Goal: Task Accomplishment & Management: Manage account settings

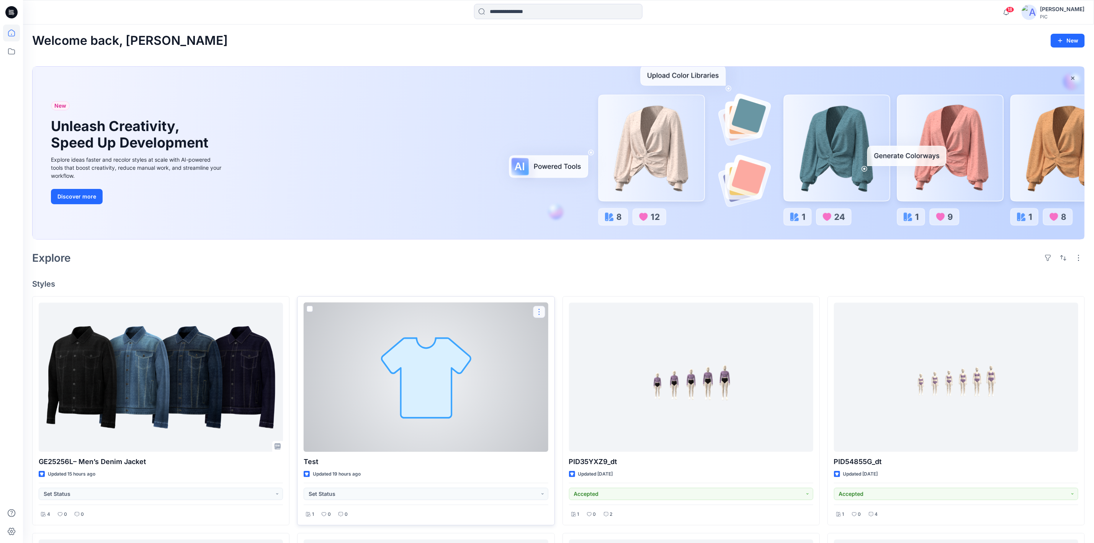
click at [540, 308] on button "button" at bounding box center [539, 312] width 12 height 12
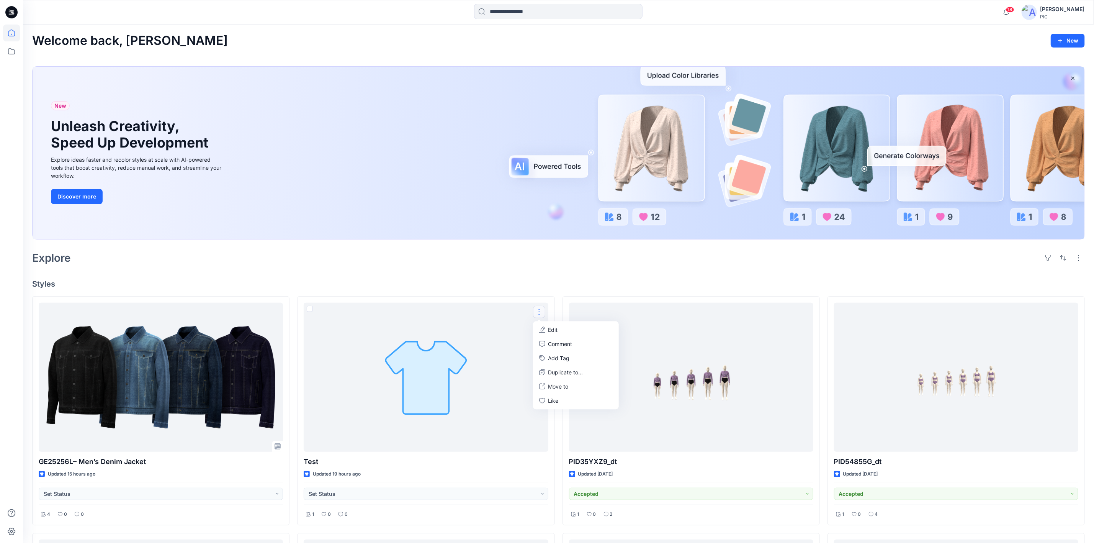
click at [757, 267] on div "Explore" at bounding box center [558, 258] width 1053 height 18
click at [315, 267] on div "Explore" at bounding box center [558, 258] width 1053 height 18
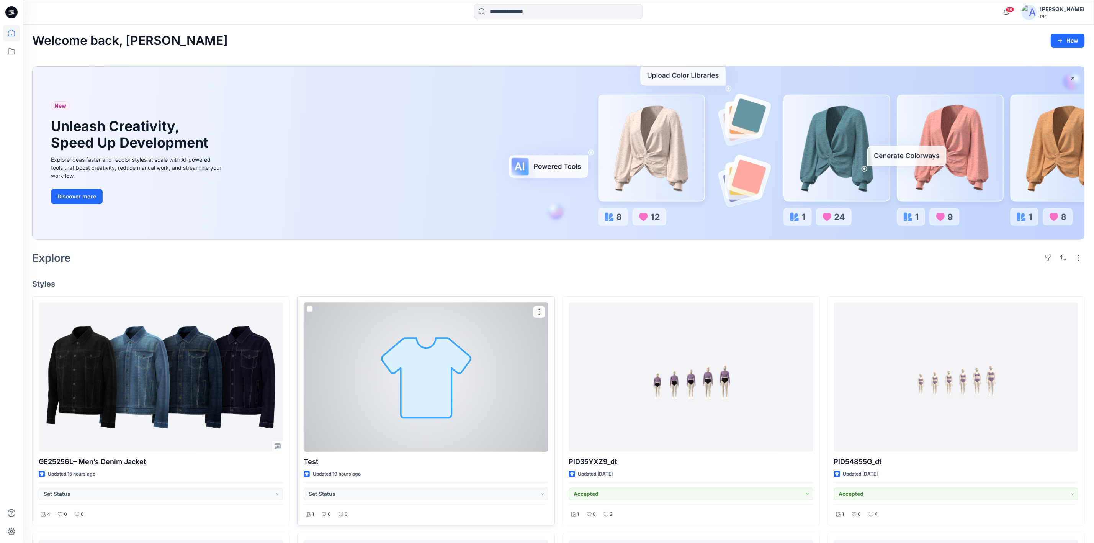
click at [508, 352] on div at bounding box center [426, 377] width 244 height 149
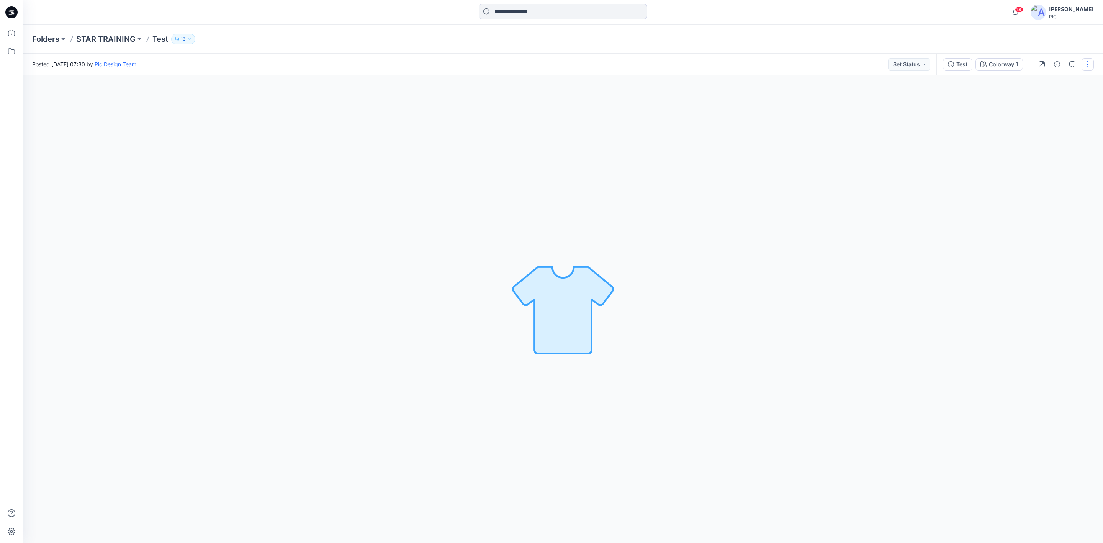
click at [873, 64] on button "button" at bounding box center [1088, 64] width 12 height 12
click at [873, 223] on div "Colorway 1 Loading... Material Properties Loading..." at bounding box center [563, 309] width 1080 height 468
click at [873, 63] on button "Set Status" at bounding box center [909, 64] width 42 height 12
click at [873, 60] on button "Test" at bounding box center [957, 64] width 29 height 12
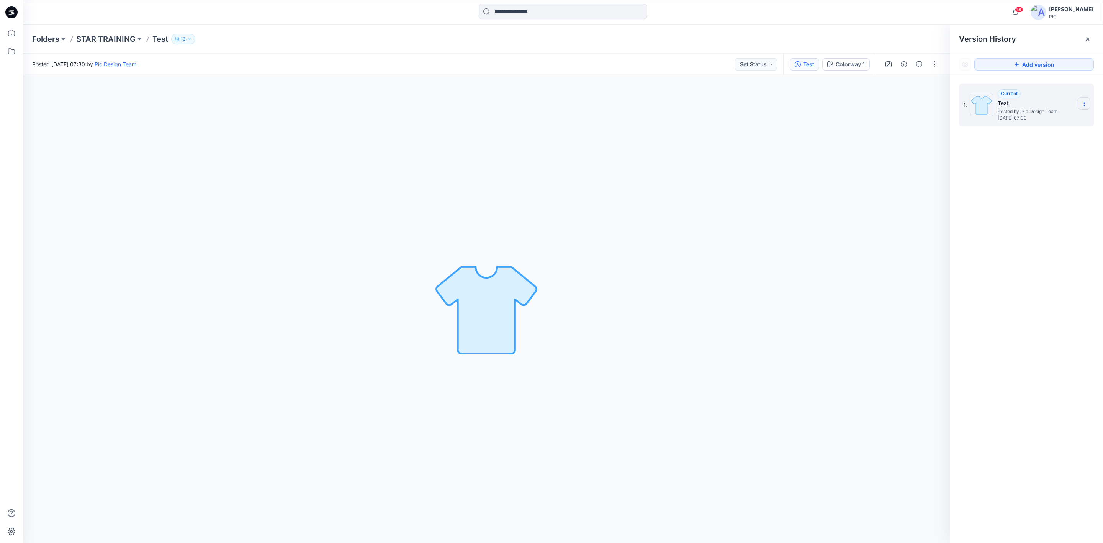
click at [873, 103] on section at bounding box center [1084, 103] width 12 height 12
click at [873, 254] on div "1. Current Test Posted by: Pic Design Team Thursday, August 21, 2025 07:30 Dupl…" at bounding box center [1026, 314] width 153 height 479
click at [848, 59] on button "Colorway 1" at bounding box center [845, 64] width 47 height 12
click at [806, 61] on div "Test" at bounding box center [808, 64] width 11 height 8
click at [873, 105] on icon at bounding box center [1084, 104] width 6 height 6
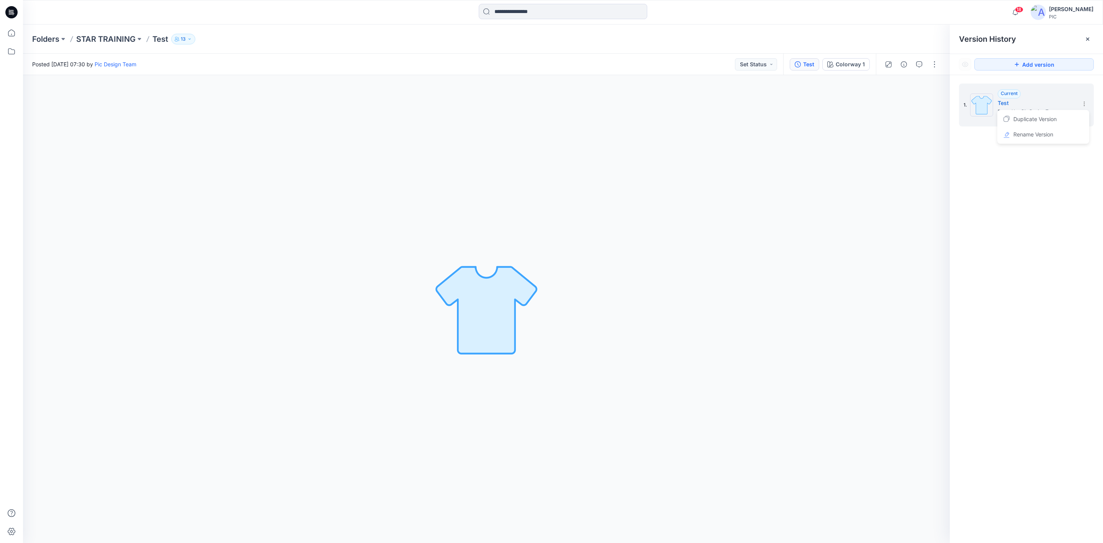
drag, startPoint x: 1011, startPoint y: 217, endPoint x: 1006, endPoint y: 216, distance: 5.4
click at [873, 217] on div "1. Current Test Posted by: Pic Design Team Thursday, August 21, 2025 07:30 Dupl…" at bounding box center [1026, 314] width 153 height 479
click at [103, 38] on p "STAR TRAINING" at bounding box center [105, 39] width 59 height 11
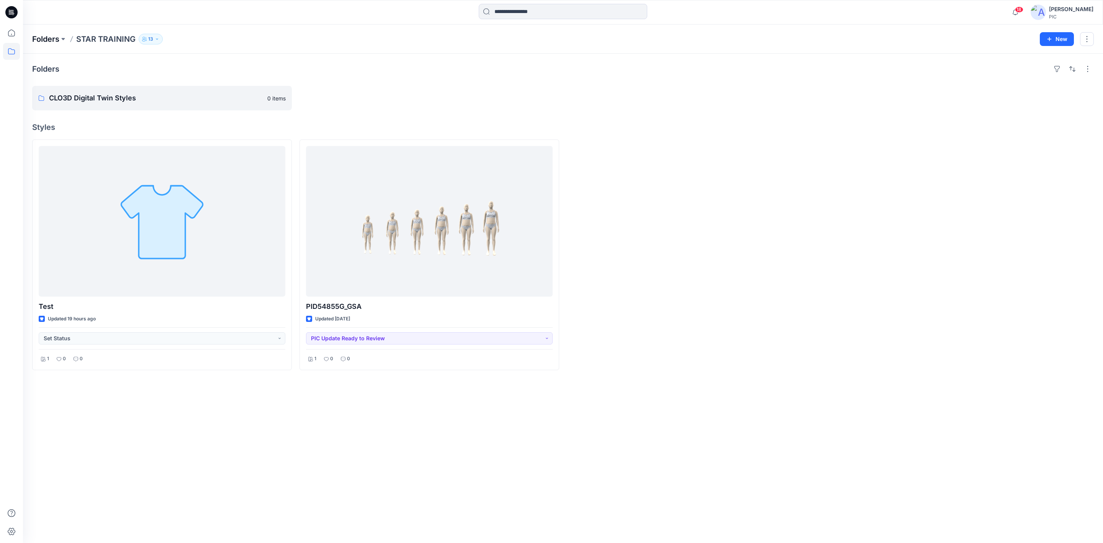
click at [48, 37] on p "Folders" at bounding box center [45, 39] width 27 height 11
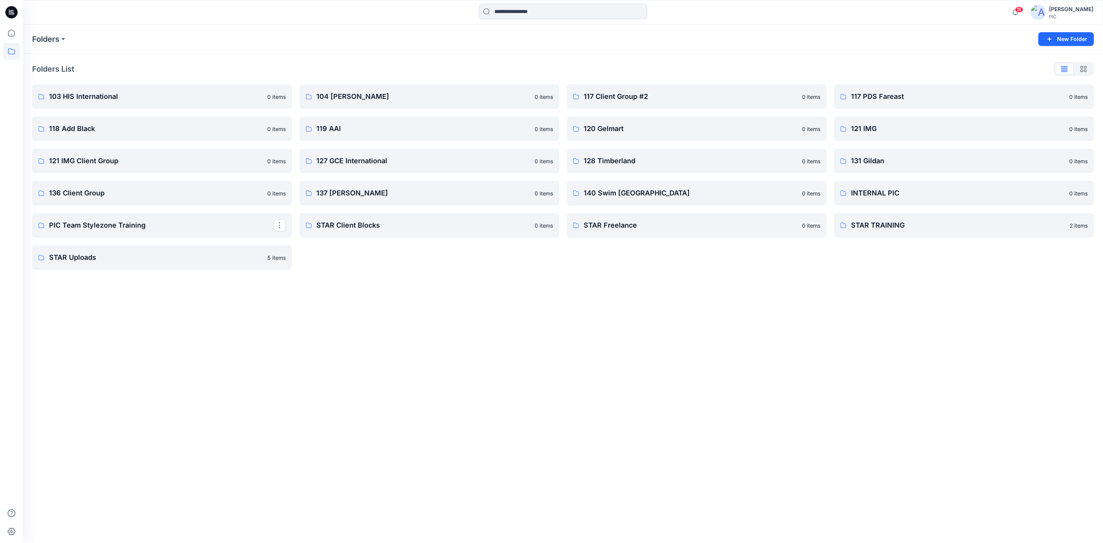
click at [11, 11] on icon at bounding box center [11, 12] width 12 height 12
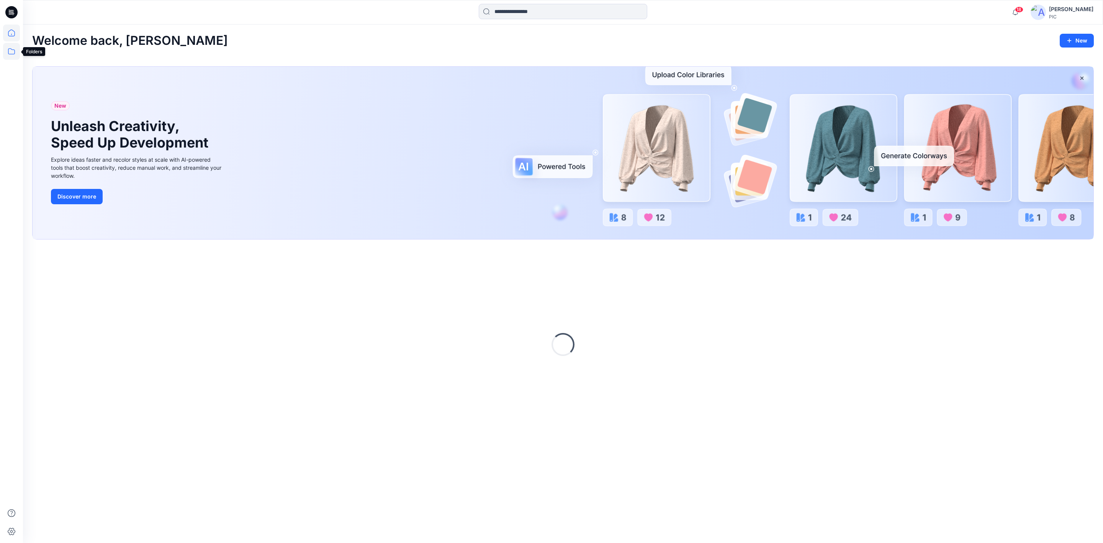
click at [10, 52] on icon at bounding box center [11, 51] width 17 height 17
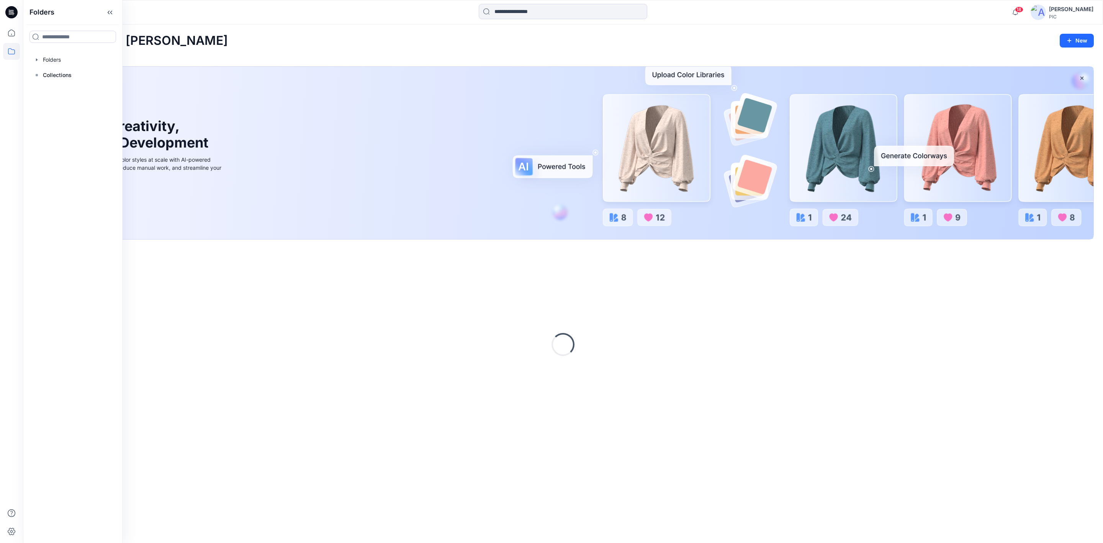
click at [219, 30] on div "Welcome back, Kapila New New Unleash Creativity, Speed Up Development Explore i…" at bounding box center [563, 284] width 1080 height 518
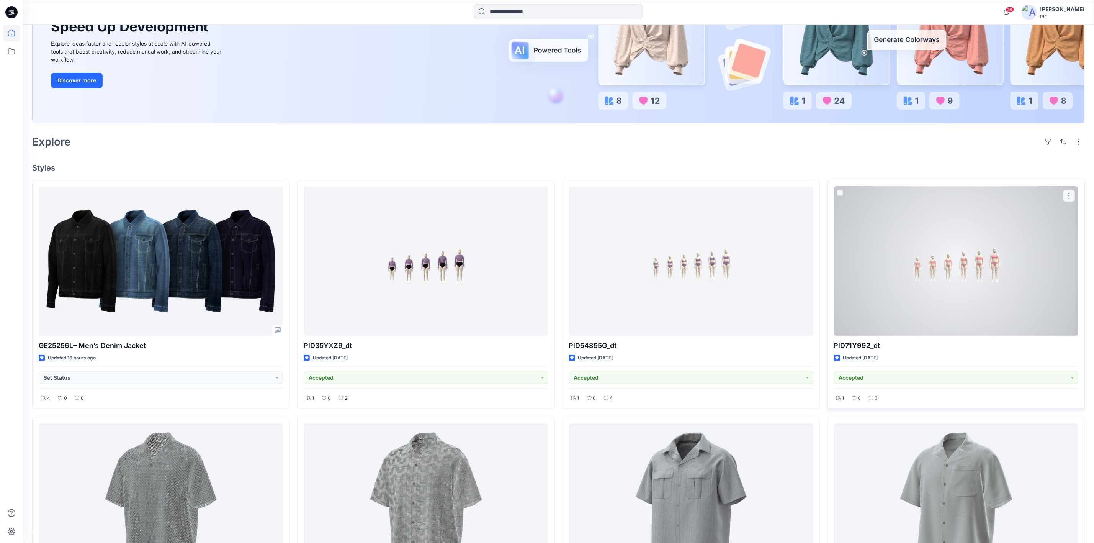
scroll to position [191, 0]
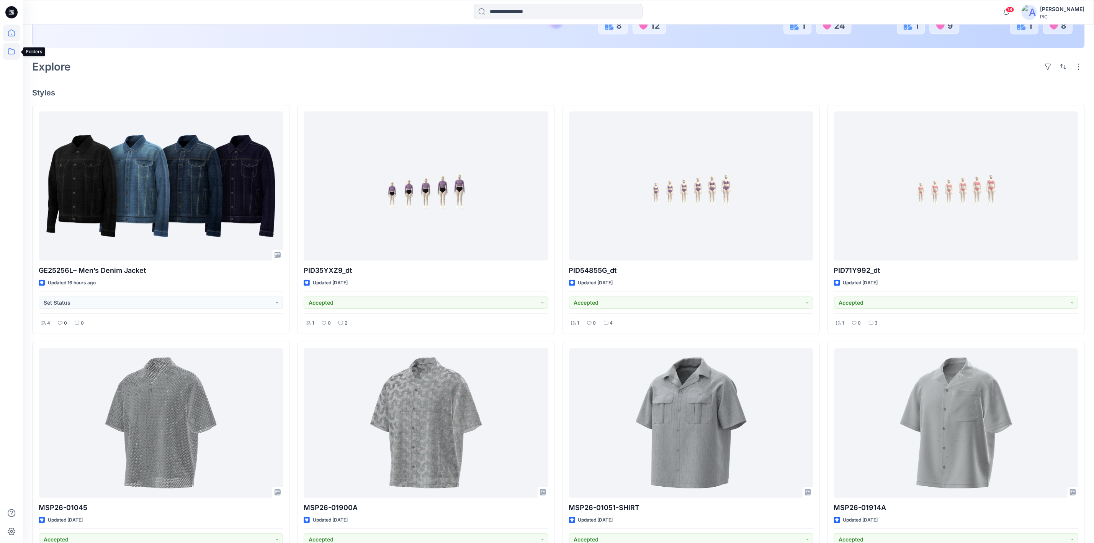
drag, startPoint x: 9, startPoint y: 54, endPoint x: 13, endPoint y: 54, distance: 3.8
click at [11, 54] on icon at bounding box center [11, 51] width 17 height 17
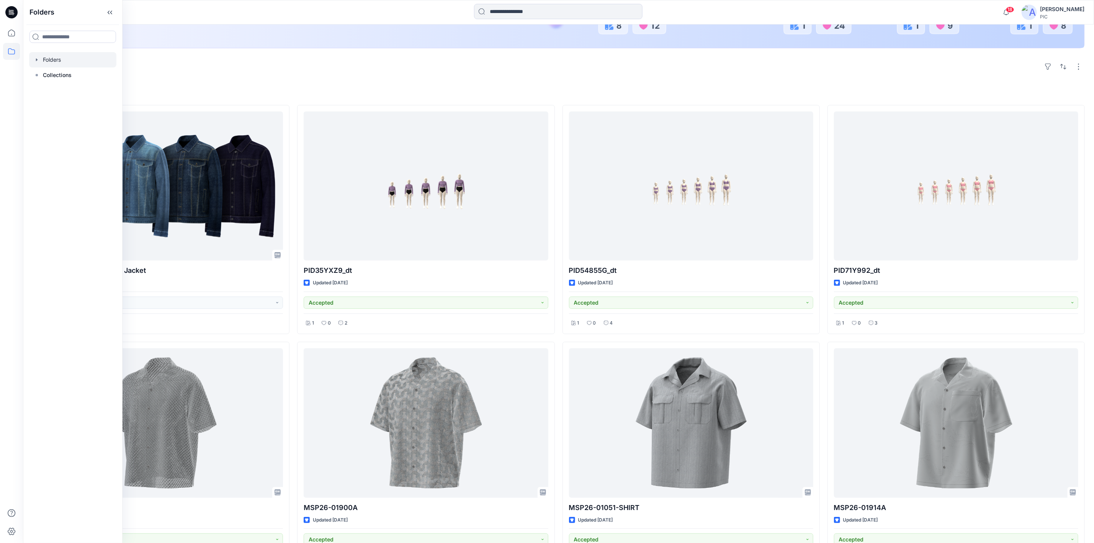
click at [51, 57] on div at bounding box center [72, 59] width 87 height 15
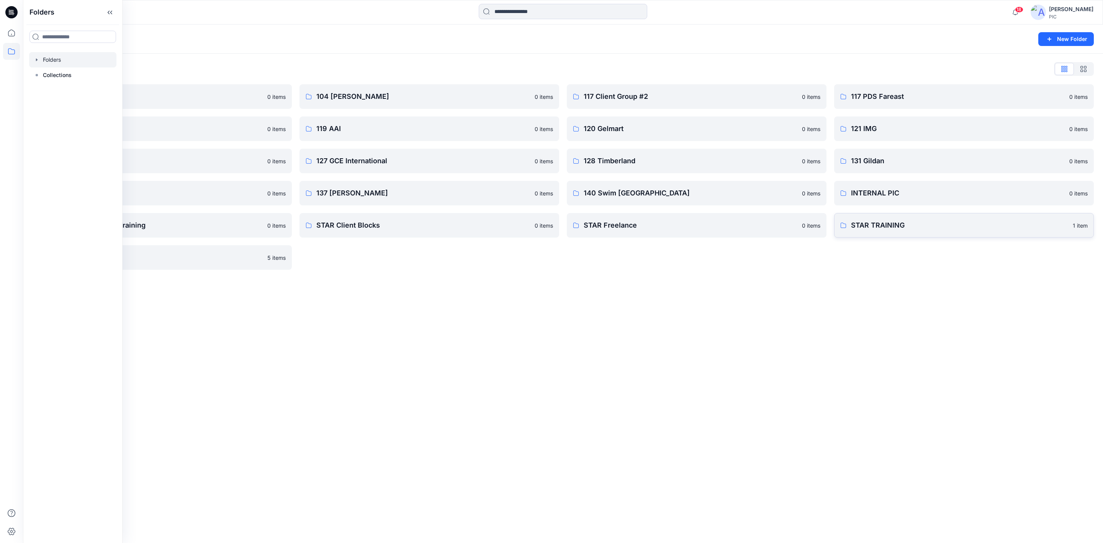
drag, startPoint x: 688, startPoint y: 316, endPoint x: 963, endPoint y: 229, distance: 289.2
click at [689, 316] on div "Folders New Folder Folders List 103 HIS International 0 items 118 Add Black 0 i…" at bounding box center [563, 284] width 1080 height 518
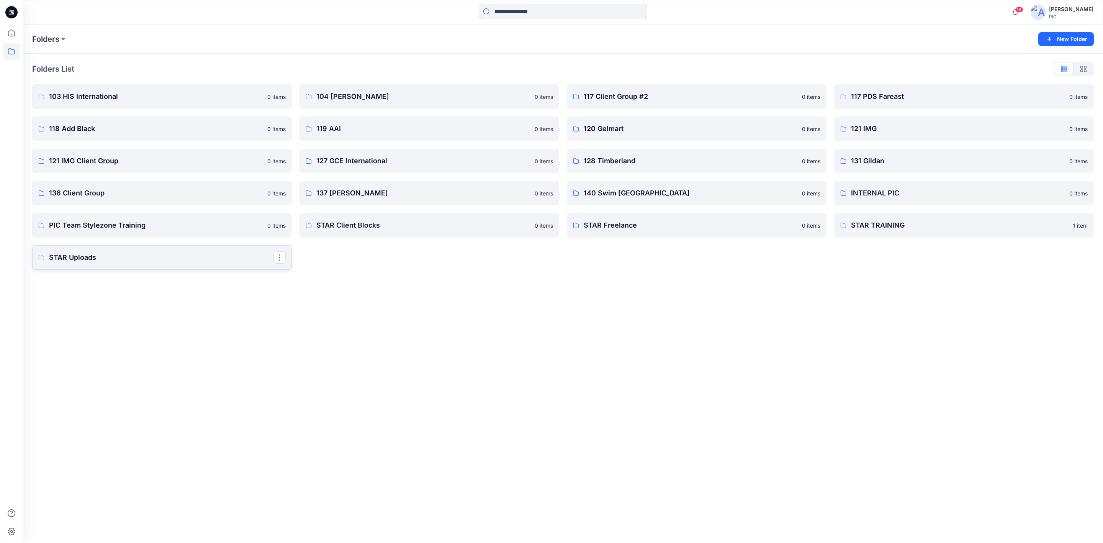
click at [78, 268] on link "STAR Uploads" at bounding box center [162, 257] width 260 height 25
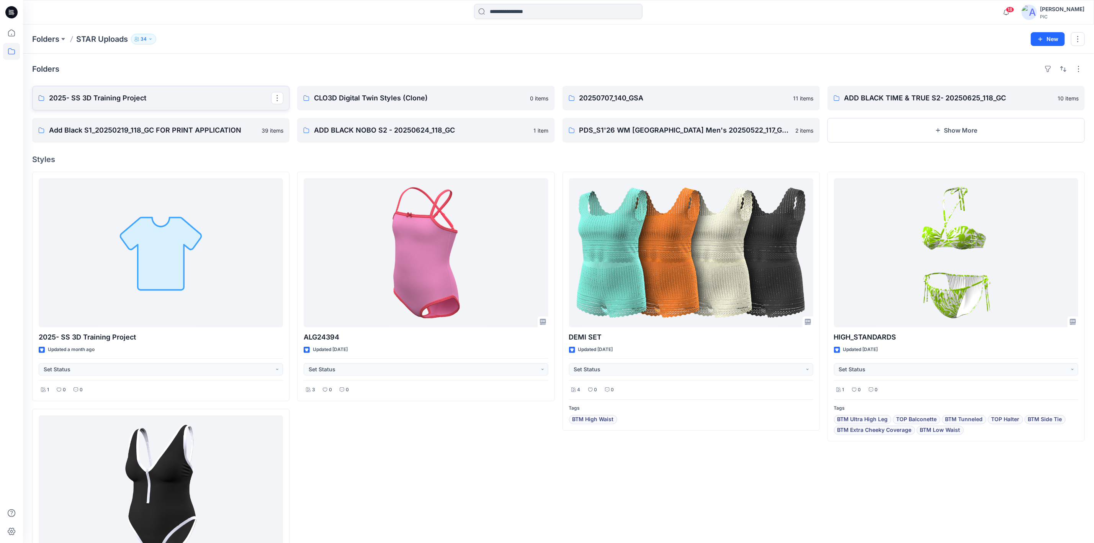
click at [168, 102] on p "2025- SS 3D Training Project" at bounding box center [160, 98] width 222 height 11
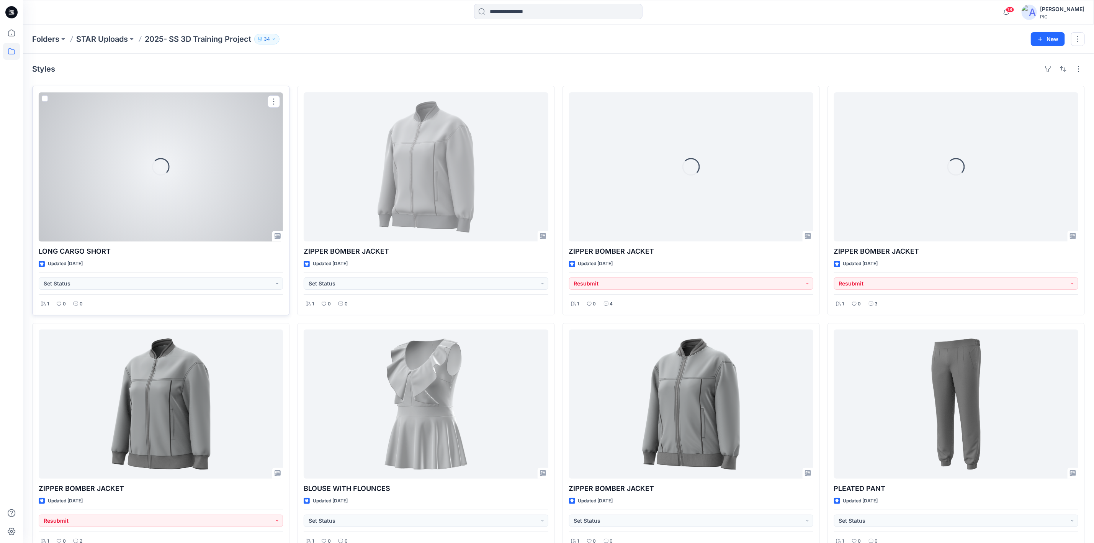
click at [210, 187] on div "Loading..." at bounding box center [161, 166] width 244 height 149
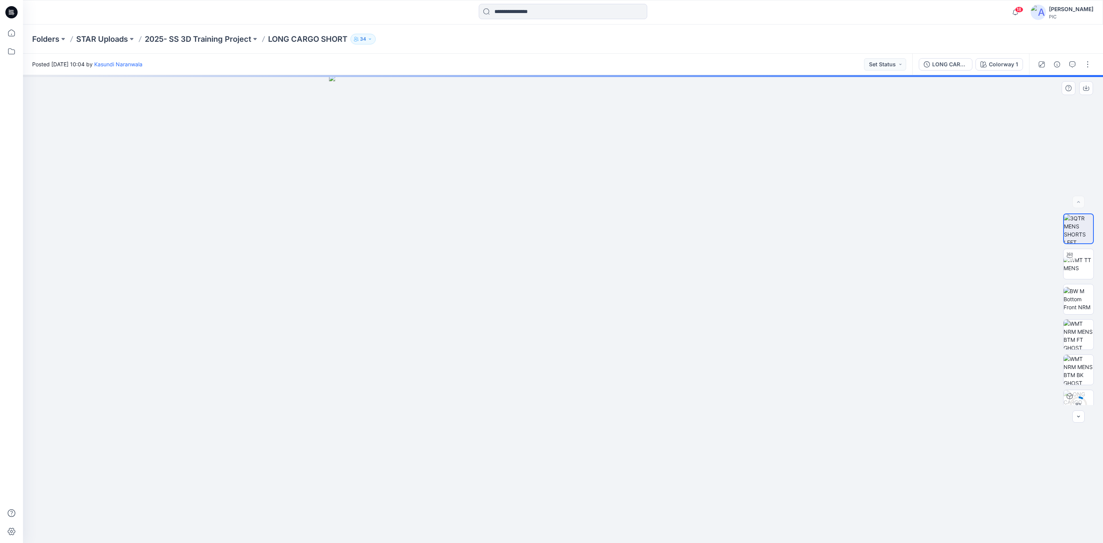
click at [1005, 224] on div at bounding box center [563, 309] width 1080 height 468
click at [934, 62] on div "LONG CARGO SHORT" at bounding box center [949, 64] width 35 height 8
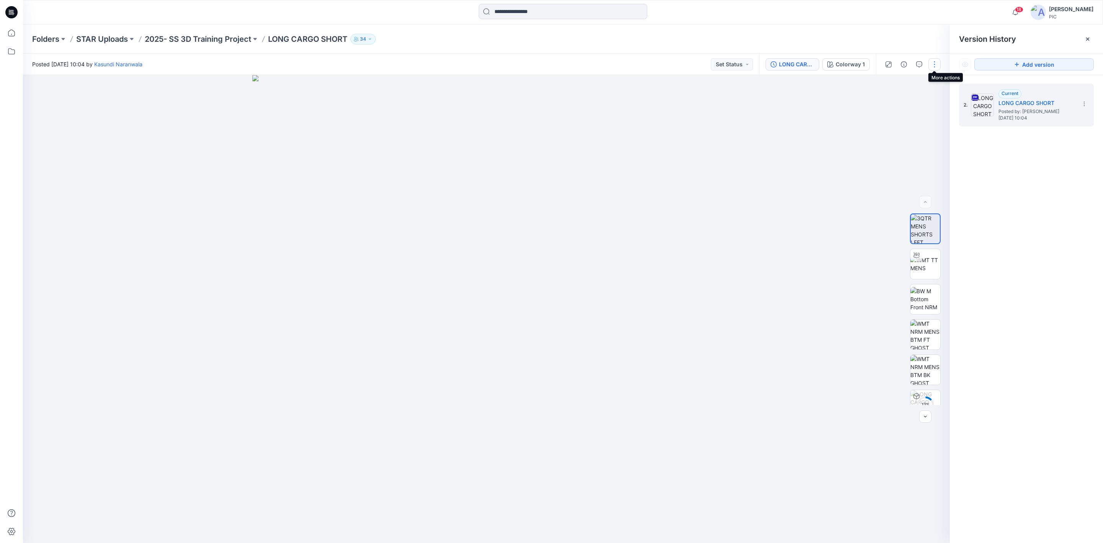
click at [936, 64] on button "button" at bounding box center [934, 64] width 12 height 12
click at [896, 121] on button "Edit" at bounding box center [902, 120] width 70 height 14
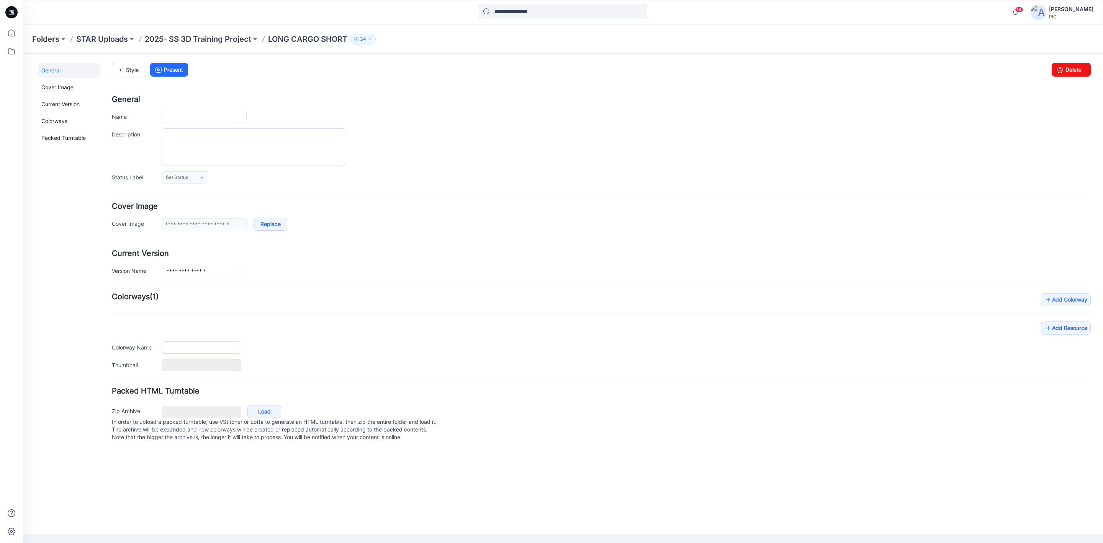
type input "**********"
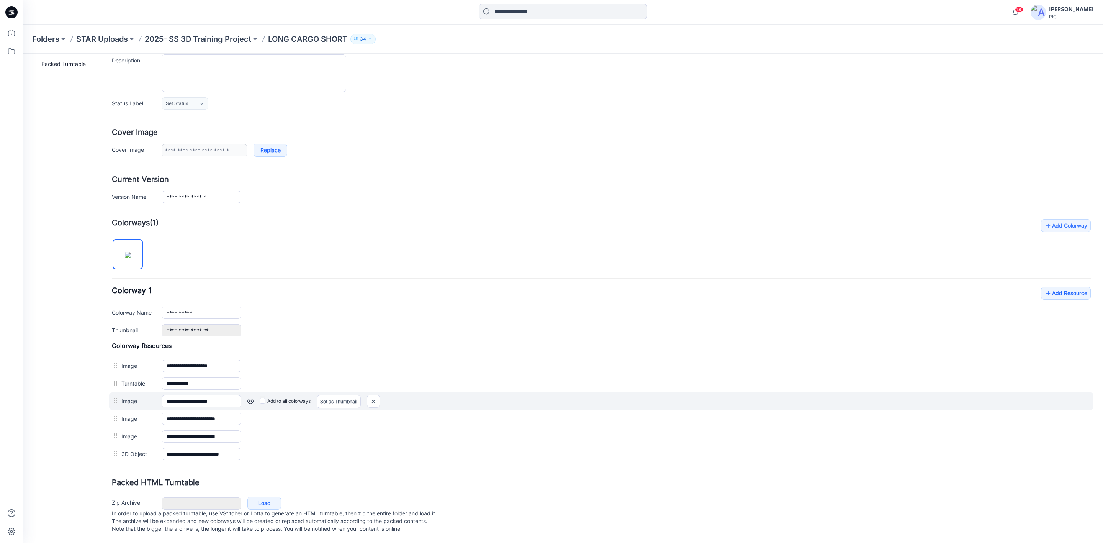
scroll to position [88, 0]
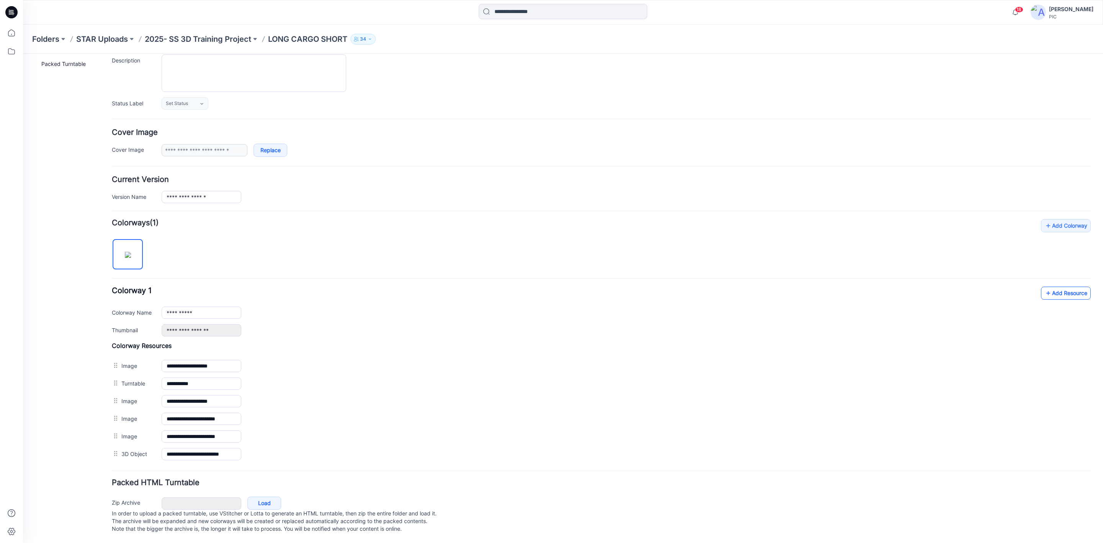
click at [1064, 287] on link "Add Resource" at bounding box center [1066, 293] width 50 height 13
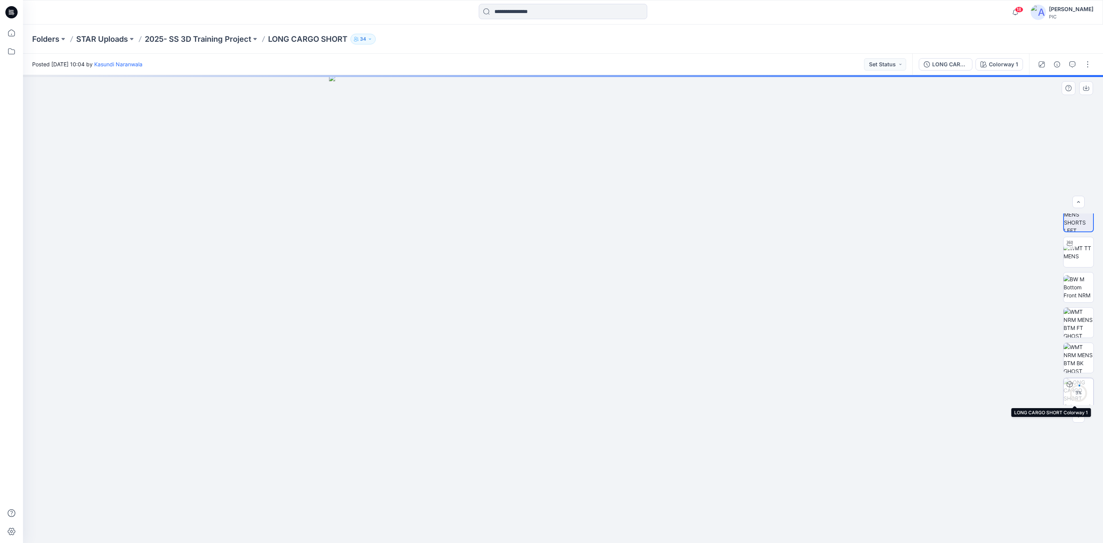
scroll to position [15, 0]
click at [1082, 392] on div "8 %" at bounding box center [1078, 389] width 18 height 7
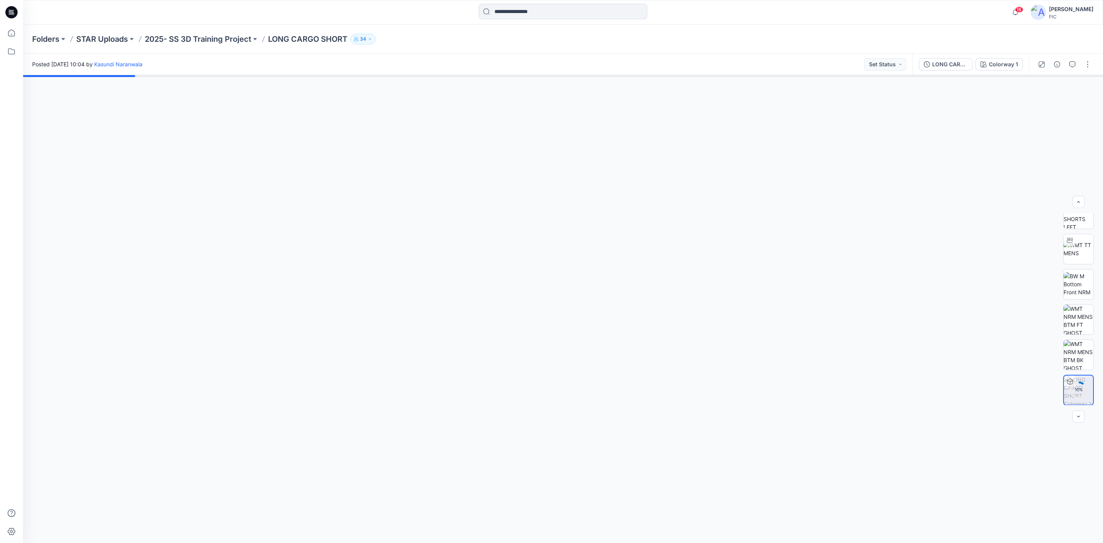
click at [1016, 400] on div at bounding box center [563, 309] width 1080 height 468
